Goal: Information Seeking & Learning: Learn about a topic

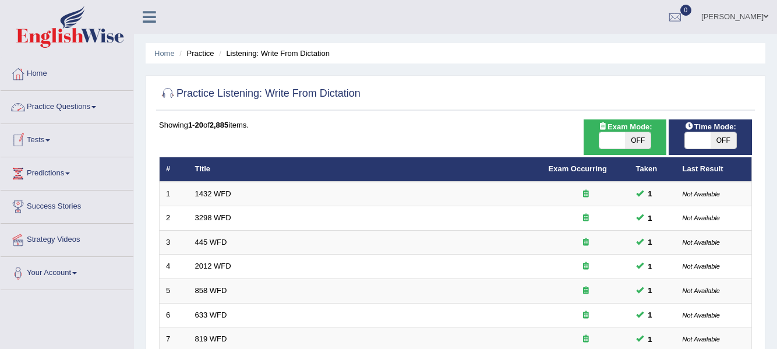
click at [95, 108] on link "Practice Questions" at bounding box center [67, 105] width 133 height 29
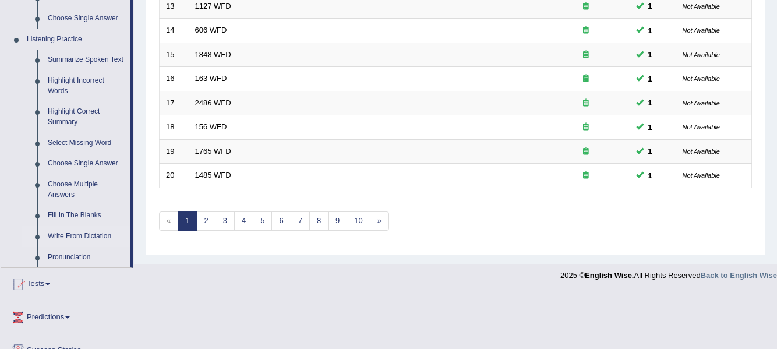
scroll to position [509, 0]
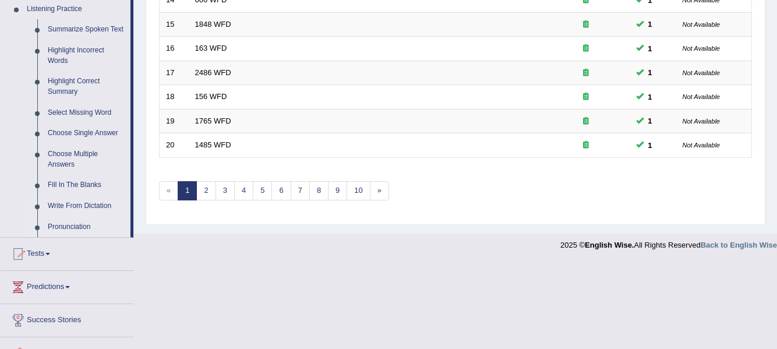
click at [76, 230] on link "Pronunciation" at bounding box center [87, 227] width 88 height 21
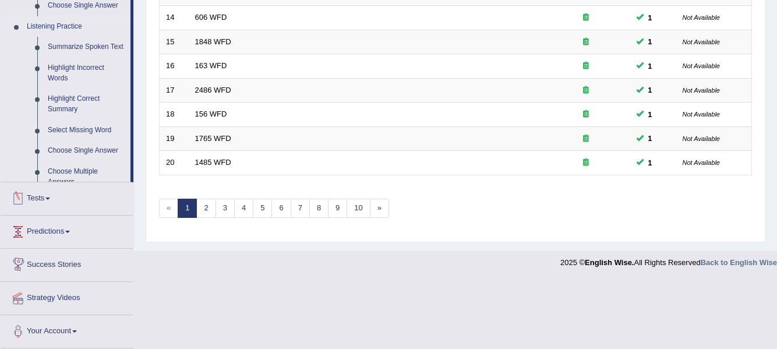
scroll to position [422, 0]
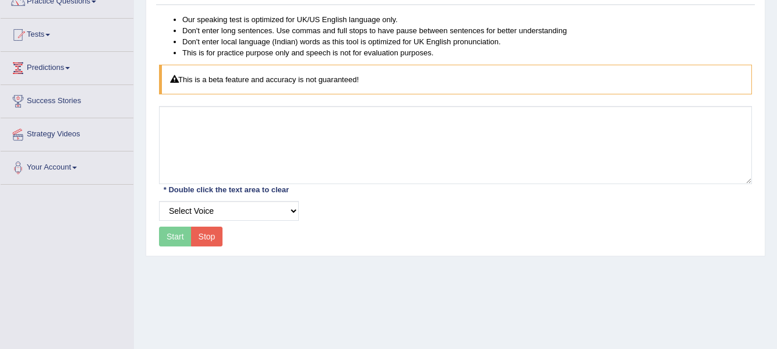
click at [184, 236] on div "Start Stop" at bounding box center [191, 237] width 64 height 20
click at [291, 210] on select "Select Voice" at bounding box center [229, 211] width 140 height 20
click at [159, 201] on select "Select Voice" at bounding box center [229, 211] width 140 height 20
click at [180, 232] on div "Start Stop" at bounding box center [191, 237] width 64 height 20
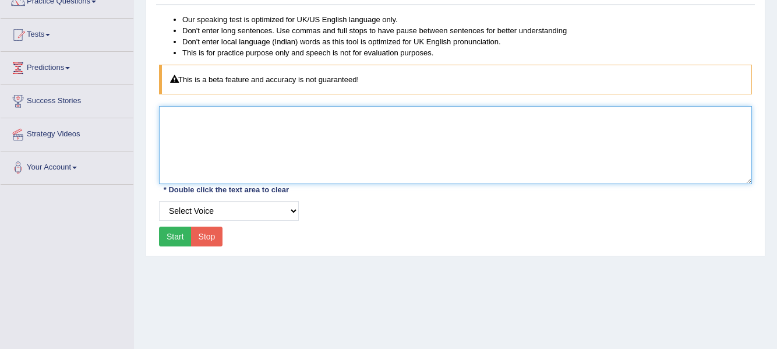
click at [256, 156] on textarea at bounding box center [455, 145] width 593 height 78
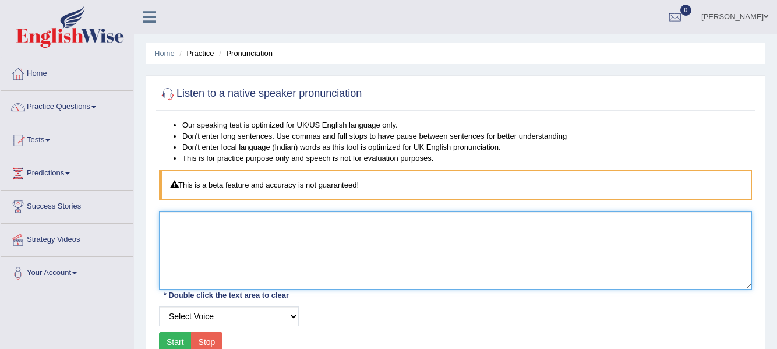
click at [248, 235] on textarea at bounding box center [455, 251] width 593 height 78
type textarea "s"
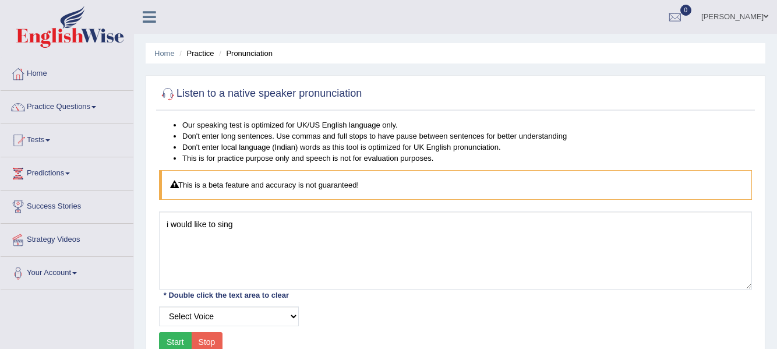
click at [180, 336] on button "Start" at bounding box center [175, 342] width 33 height 20
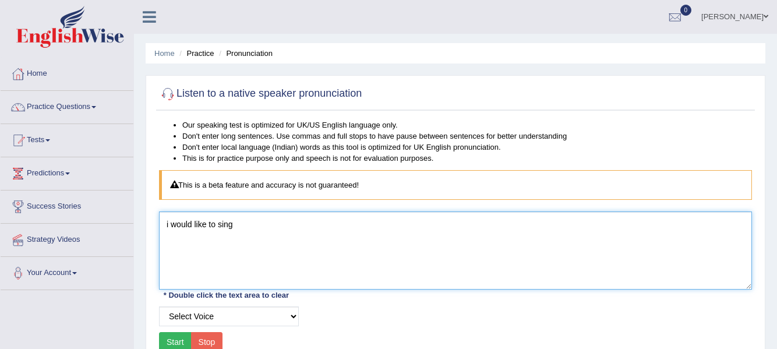
click at [269, 223] on textarea "i would like to sing" at bounding box center [455, 251] width 593 height 78
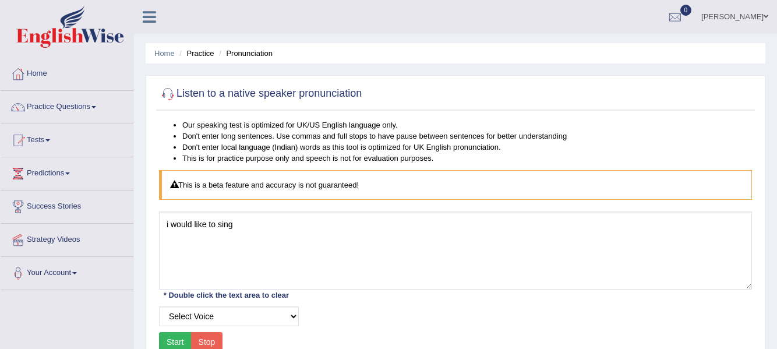
click at [212, 342] on button "Stop" at bounding box center [207, 342] width 32 height 20
click at [177, 343] on button "Start" at bounding box center [175, 342] width 33 height 20
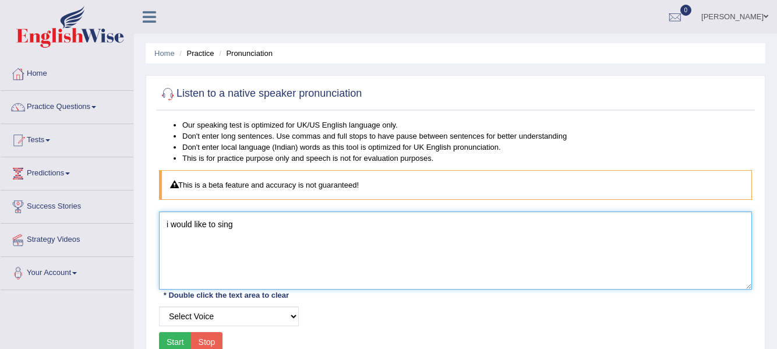
click at [311, 218] on textarea "i would like to sing" at bounding box center [455, 251] width 593 height 78
type textarea "i"
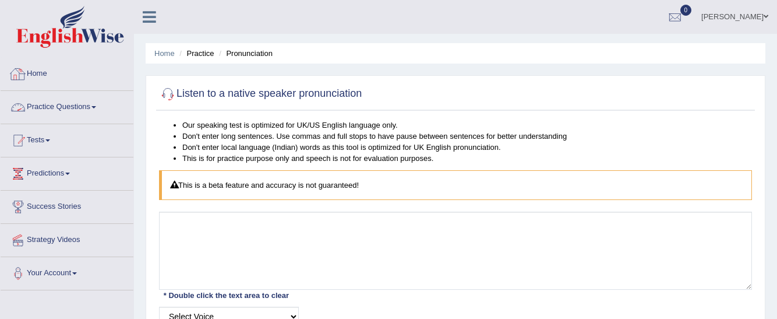
click at [97, 110] on link "Practice Questions" at bounding box center [67, 105] width 133 height 29
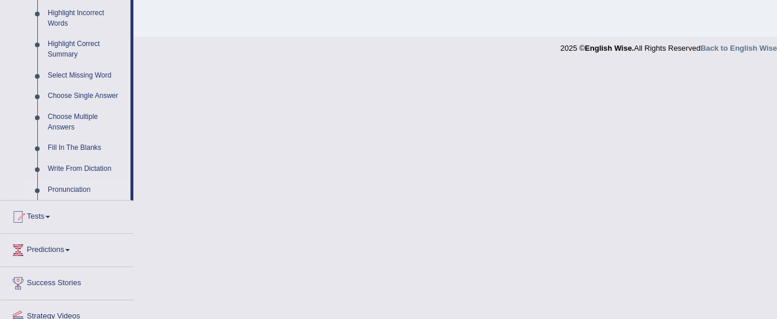
scroll to position [555, 0]
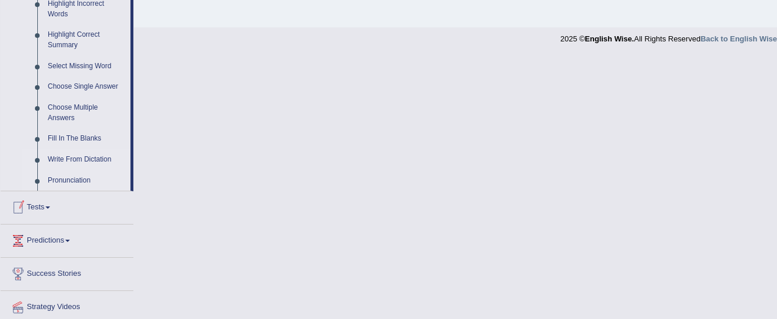
click at [65, 162] on link "Write From Dictation" at bounding box center [87, 159] width 88 height 21
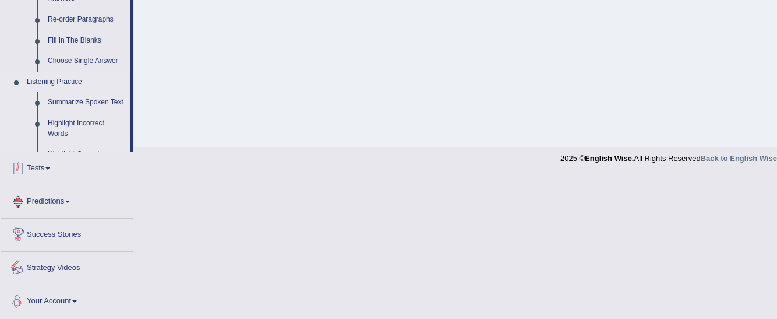
scroll to position [375, 0]
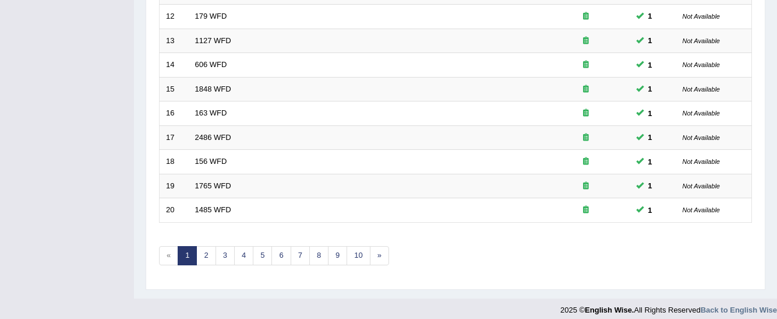
scroll to position [447, 0]
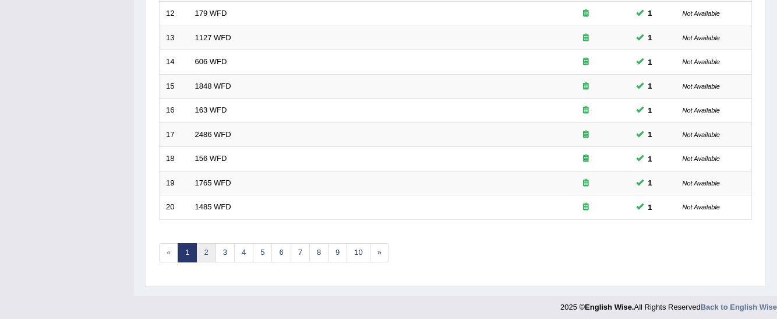
click at [204, 245] on link "2" at bounding box center [205, 252] width 19 height 19
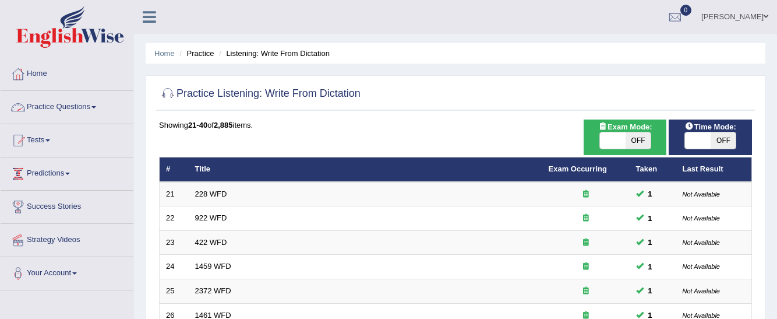
click at [94, 111] on link "Practice Questions" at bounding box center [67, 105] width 133 height 29
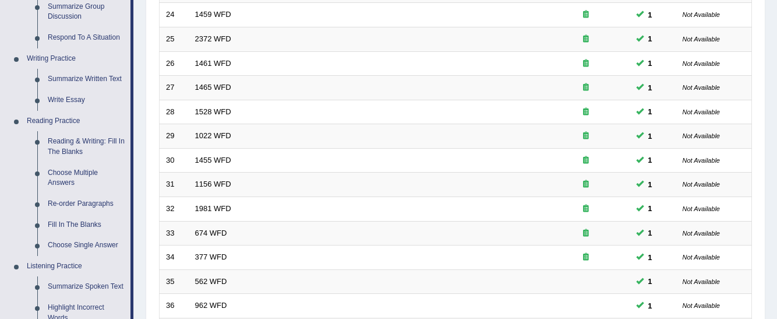
scroll to position [290, 0]
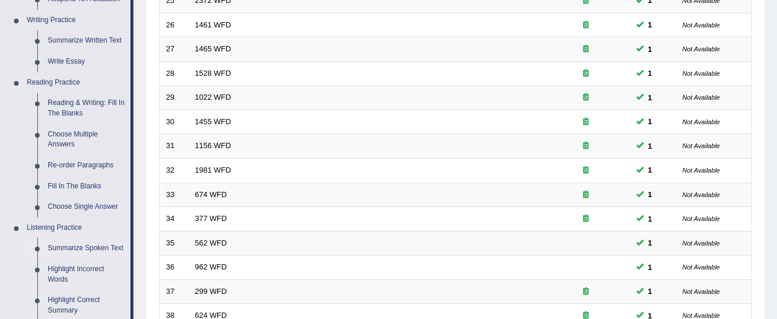
click at [90, 246] on link "Summarize Spoken Text" at bounding box center [87, 248] width 88 height 21
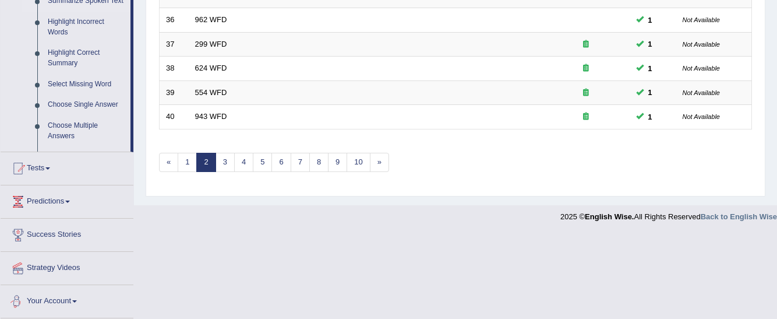
scroll to position [447, 0]
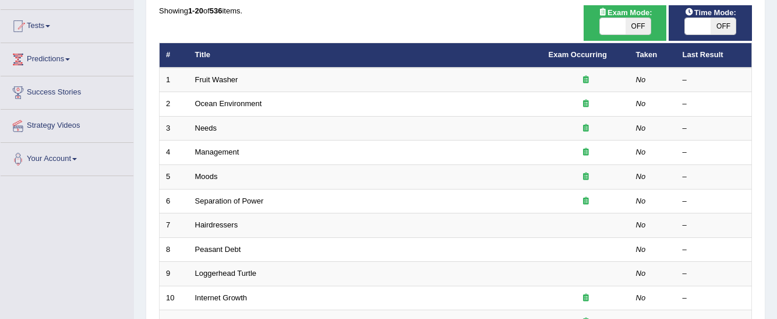
scroll to position [121, 0]
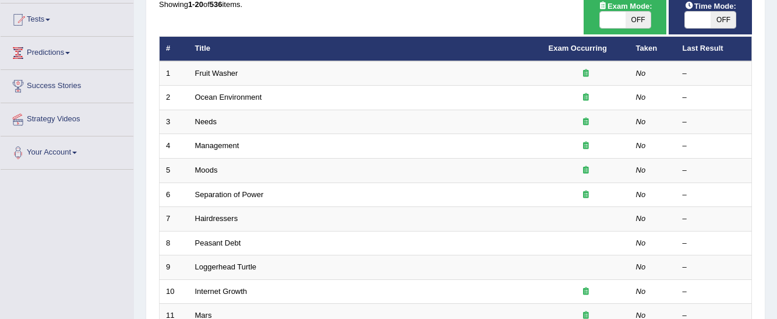
drag, startPoint x: 781, startPoint y: 98, endPoint x: 779, endPoint y: 140, distance: 42.6
click at [777, 140] on html "Toggle navigation Home Practice Questions Speaking Practice Read Aloud Repeat S…" at bounding box center [388, 38] width 777 height 319
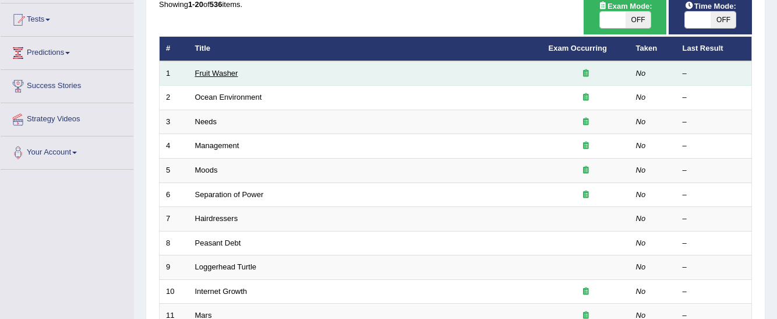
click at [207, 75] on link "Fruit Washer" at bounding box center [216, 73] width 43 height 9
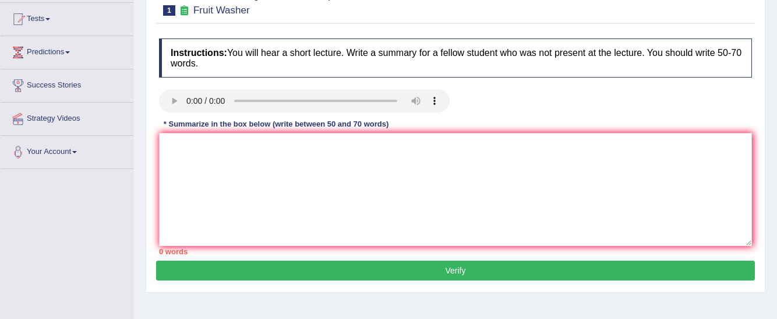
drag, startPoint x: 0, startPoint y: 0, endPoint x: 784, endPoint y: 139, distance: 796.6
click at [777, 139] on html "Toggle navigation Home Practice Questions Speaking Practice Read Aloud Repeat S…" at bounding box center [388, 38] width 777 height 319
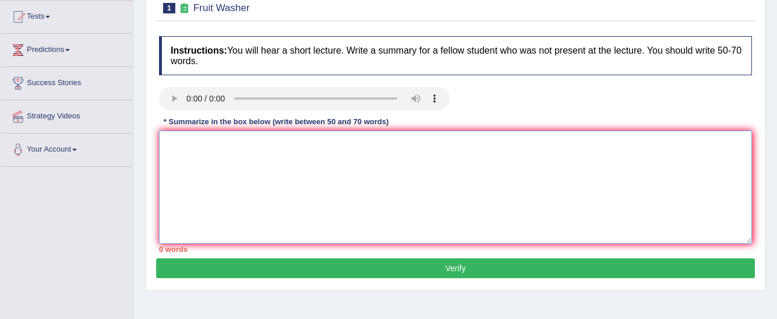
click at [180, 147] on textarea at bounding box center [455, 187] width 593 height 113
click at [433, 145] on textarea "The speaker provided a comprehensive overview of fruits and vegetab" at bounding box center [455, 187] width 593 height 113
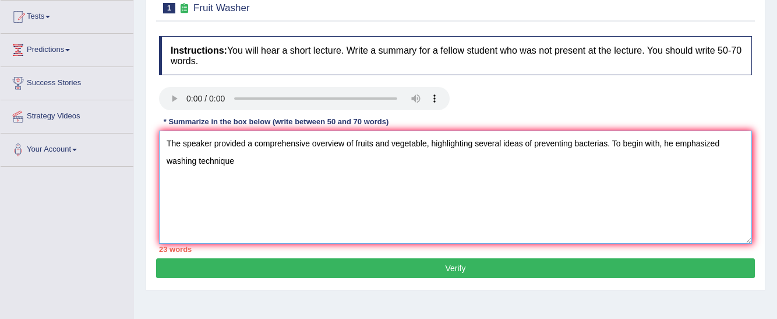
click at [607, 143] on textarea "The speaker provided a comprehensive overview of fruits and vegetable, highligh…" at bounding box center [455, 187] width 593 height 113
click at [237, 159] on textarea "The speaker provided a comprehensive overview of fruits and vegetable, highligh…" at bounding box center [455, 187] width 593 height 113
click at [424, 144] on textarea "The speaker provided a comprehensive overview of fruits and vegetable, highligh…" at bounding box center [455, 187] width 593 height 113
click at [427, 144] on textarea "The speaker provided a comprehensive overview of fruits and vegetable, highligh…" at bounding box center [455, 187] width 593 height 113
click at [368, 164] on textarea "The speaker provided a comprehensive overview of fruits and vegetables, highlig…" at bounding box center [455, 187] width 593 height 113
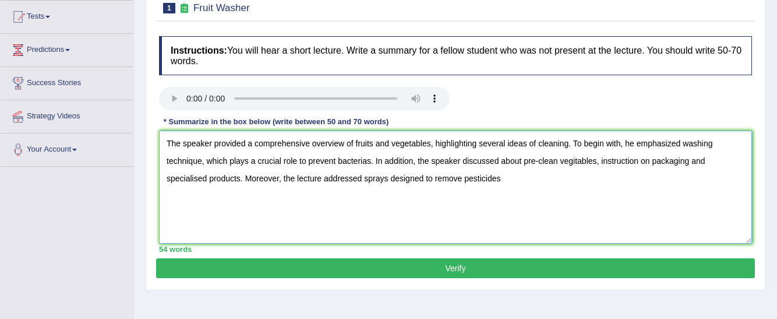
click at [372, 160] on textarea "The speaker provided a comprehensive overview of fruits and vegetables, highlig…" at bounding box center [455, 187] width 593 height 113
click at [509, 177] on textarea "The speaker provided a comprehensive overview of fruits and vegetables, highlig…" at bounding box center [455, 187] width 593 height 113
click at [371, 163] on textarea "The speaker provided a comprehensive overview of fruits and vegetables, highlig…" at bounding box center [455, 187] width 593 height 113
click at [524, 182] on textarea "The speaker provided a comprehensive overview of fruits and vegetables, highlig…" at bounding box center [455, 187] width 593 height 113
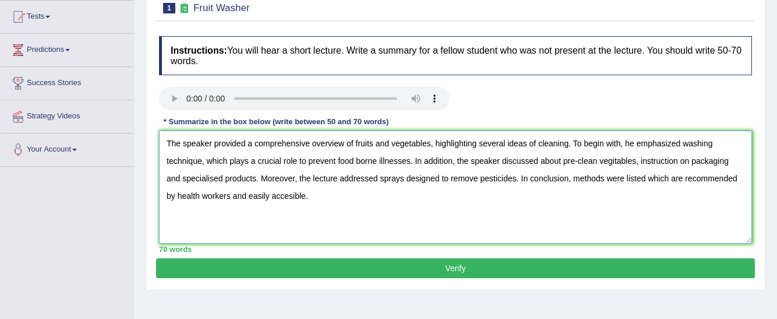
click at [407, 142] on textarea "The speaker provided a comprehensive overview of fruits and vegetables, highlig…" at bounding box center [455, 187] width 593 height 113
click at [466, 163] on textarea "The speaker provided a comprehensive overview of fruits and vegetables, highlig…" at bounding box center [455, 187] width 593 height 113
click at [613, 162] on textarea "The speaker provided a comprehensive overview of fruits and vegetables, highlig…" at bounding box center [455, 187] width 593 height 113
click at [614, 159] on textarea "The speaker provided a comprehensive overview of fruits and vegetables, highlig…" at bounding box center [455, 187] width 593 height 113
click at [214, 178] on textarea "The speaker provided a comprehensive overview of fruits and vegetables, highlig…" at bounding box center [455, 187] width 593 height 113
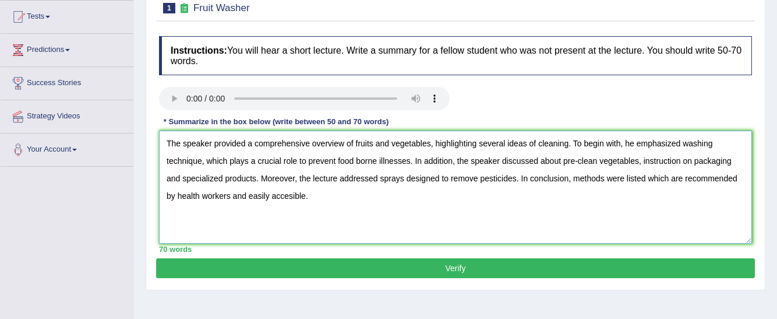
click at [255, 179] on textarea "The speaker provided a comprehensive overview of fruits and vegetables, highlig…" at bounding box center [455, 187] width 593 height 113
click at [309, 198] on textarea "The speaker provided a comprehensive overview of fruits and vegetables, highlig…" at bounding box center [455, 187] width 593 height 113
type textarea "The speaker provided a comprehensive overview of fruits and vegetables, highlig…"
click at [380, 266] on button "Verify" at bounding box center [455, 268] width 599 height 20
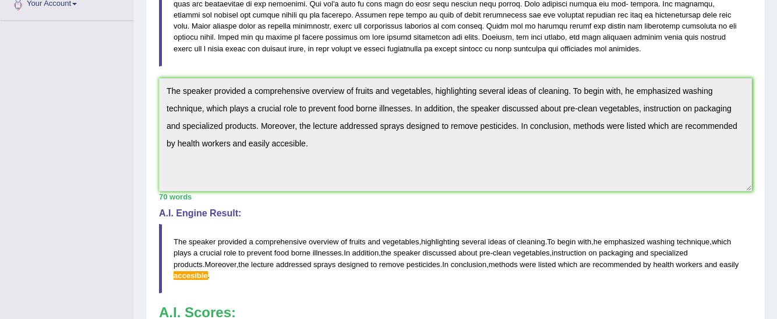
scroll to position [268, 0]
click at [197, 273] on span "accesible" at bounding box center [191, 276] width 34 height 9
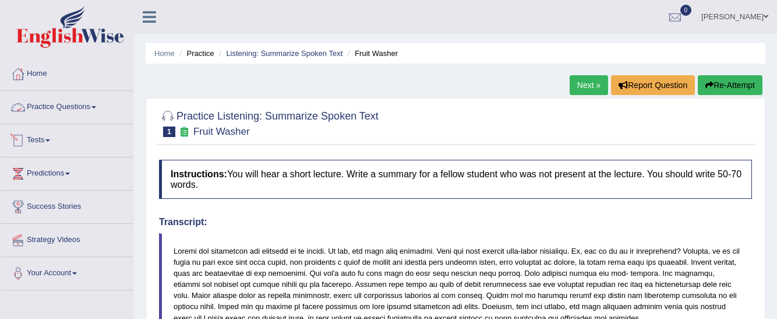
click at [100, 117] on link "Practice Questions" at bounding box center [67, 105] width 133 height 29
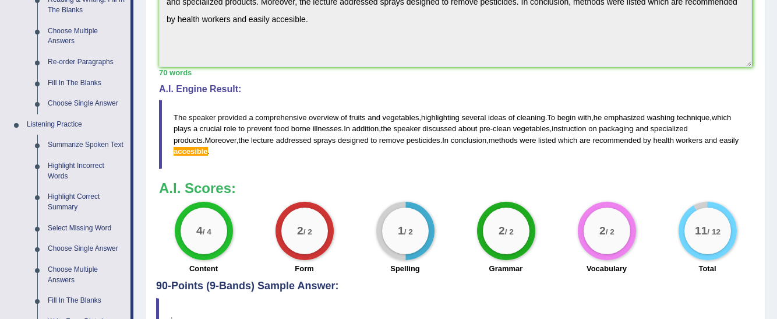
scroll to position [400, 0]
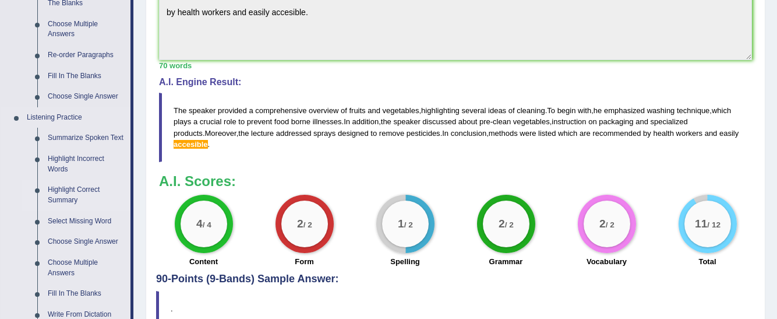
click at [87, 191] on link "Highlight Correct Summary" at bounding box center [87, 194] width 88 height 31
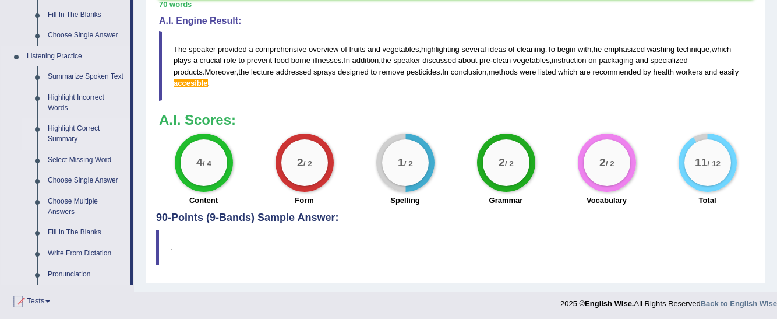
scroll to position [489, 0]
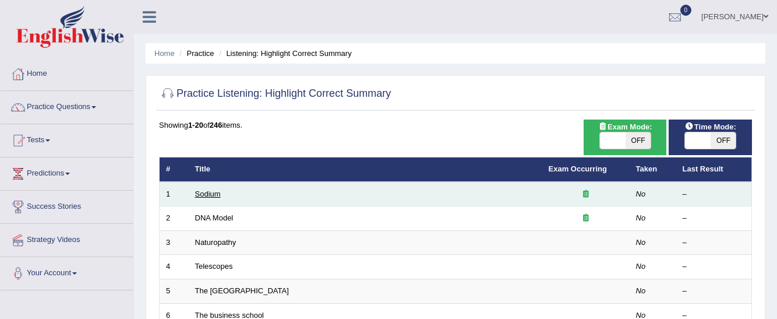
click at [210, 196] on link "Sodium" at bounding box center [208, 193] width 26 height 9
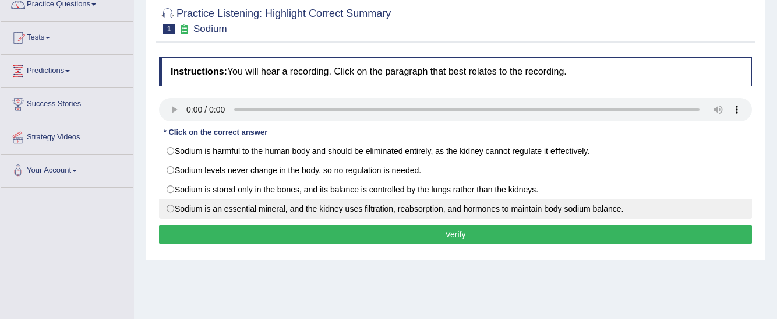
click at [417, 207] on label "Sodium is an essential mineral, and the kidney uses ﬁltration, reabsorption, an…" at bounding box center [455, 209] width 593 height 20
radio input "true"
click at [417, 207] on label "Sodium is an essential mineral, and the kidney uses ﬁltration, reabsorption, an…" at bounding box center [455, 209] width 593 height 20
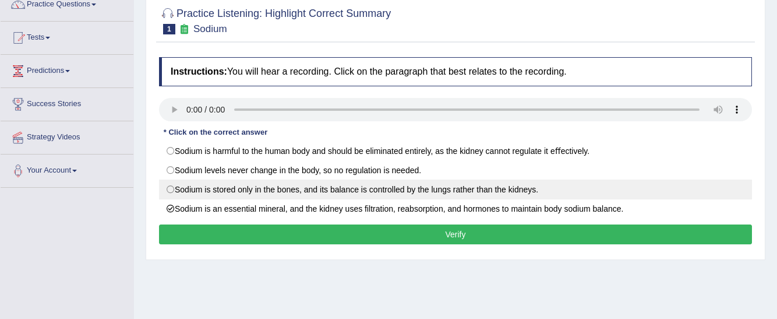
click at [422, 190] on label "Sodium is stored only in the bones, and its balance is controlled by the lungs …" at bounding box center [455, 189] width 593 height 20
radio input "true"
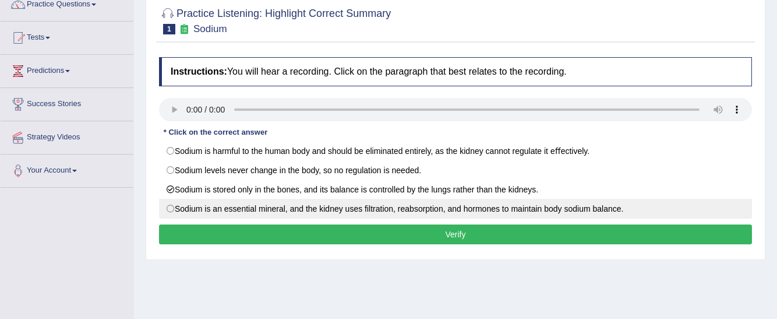
click at [420, 204] on label "Sodium is an essential mineral, and the kidney uses ﬁltration, reabsorption, an…" at bounding box center [455, 209] width 593 height 20
radio input "true"
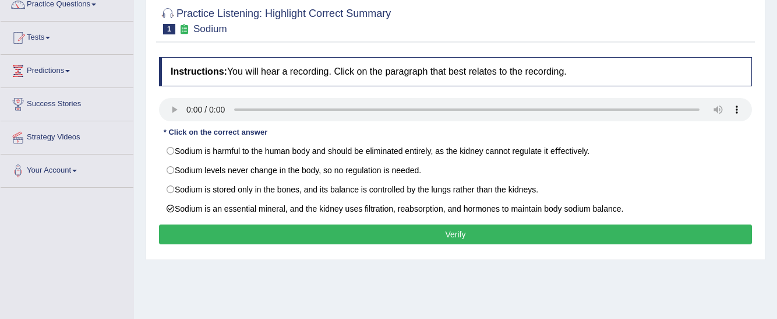
click at [374, 227] on button "Verify" at bounding box center [455, 234] width 593 height 20
